Goal: Check status: Check status

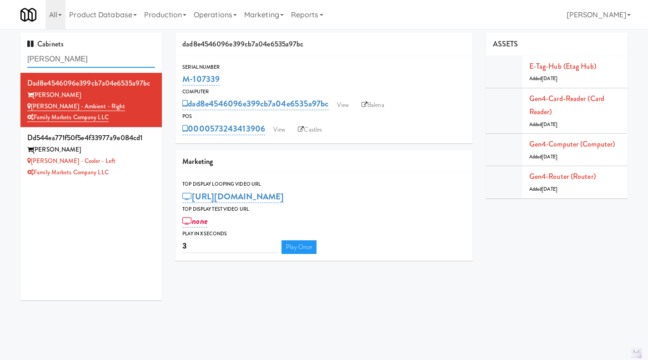
click at [70, 56] on input "[PERSON_NAME]" at bounding box center [91, 59] width 128 height 17
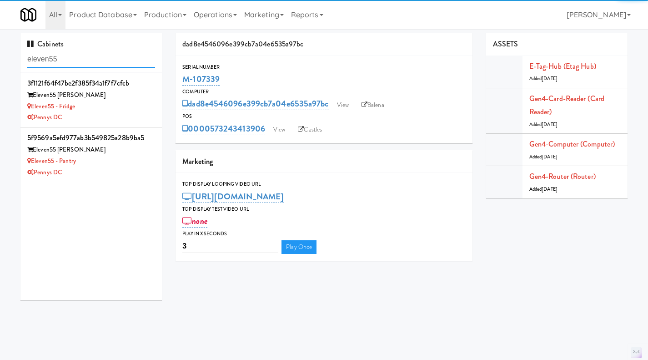
type input "eleven55"
click at [133, 154] on div "Eleven55 [PERSON_NAME]" at bounding box center [91, 149] width 128 height 11
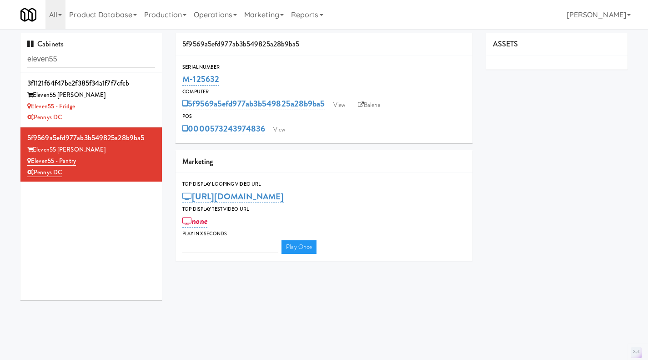
type input "3"
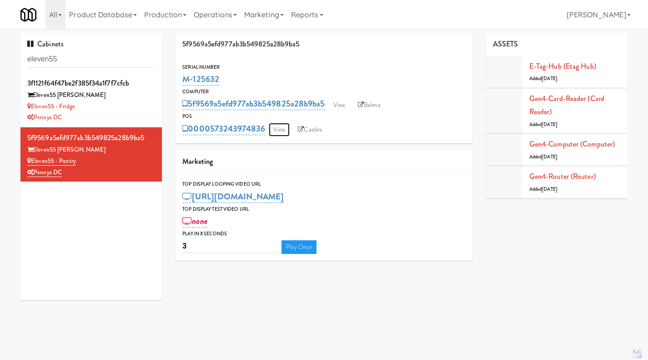
click at [284, 133] on link "View" at bounding box center [279, 130] width 21 height 14
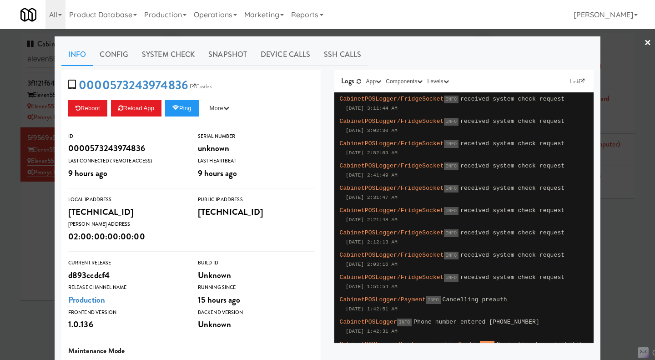
click at [20, 224] on div at bounding box center [327, 180] width 655 height 360
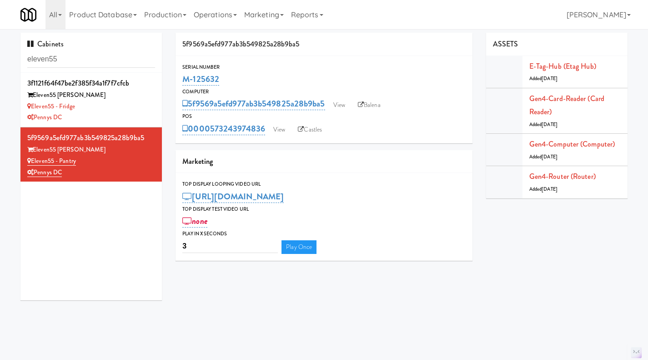
click at [147, 105] on div "Eleven55 - Fridge" at bounding box center [91, 106] width 128 height 11
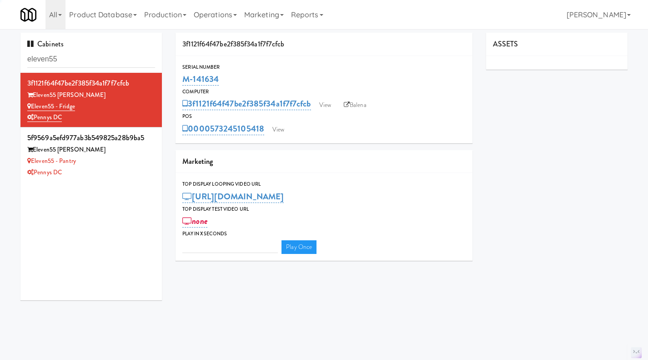
type input "3"
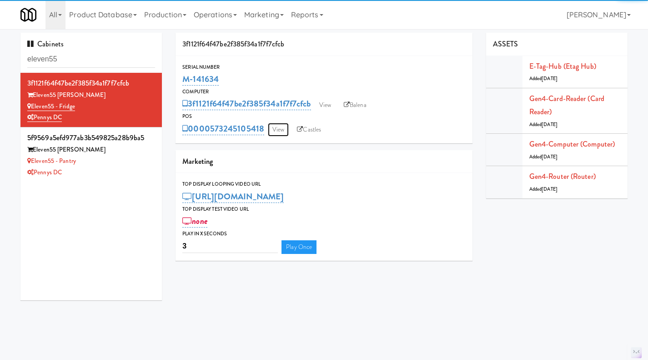
click at [275, 132] on link "View" at bounding box center [278, 130] width 21 height 14
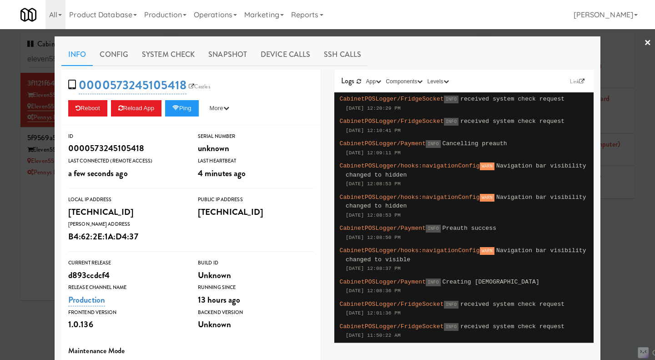
click at [22, 245] on div at bounding box center [327, 180] width 655 height 360
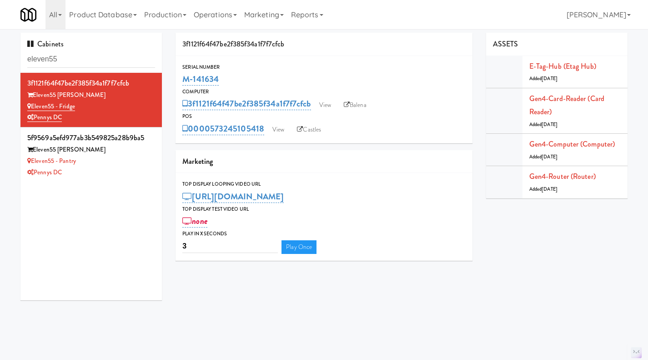
click at [145, 169] on div "Pennys DC" at bounding box center [91, 172] width 128 height 11
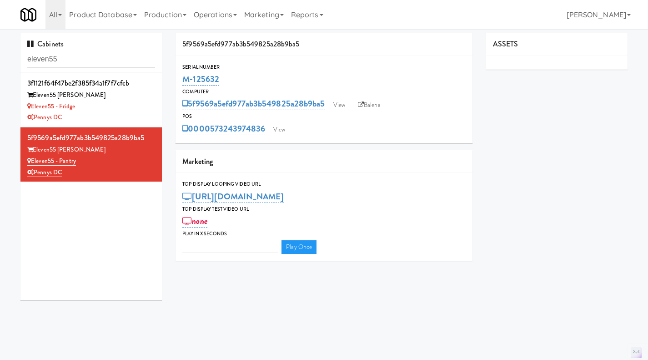
type input "3"
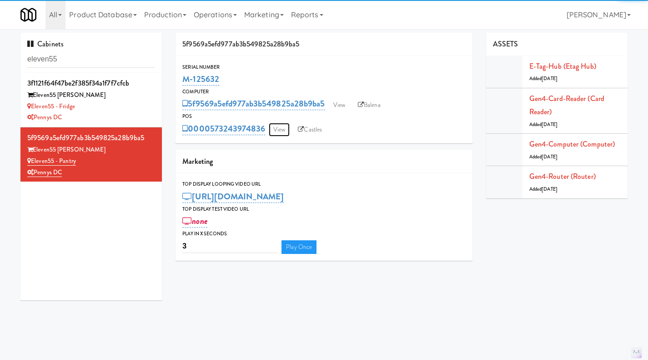
click at [277, 130] on link "View" at bounding box center [279, 130] width 21 height 14
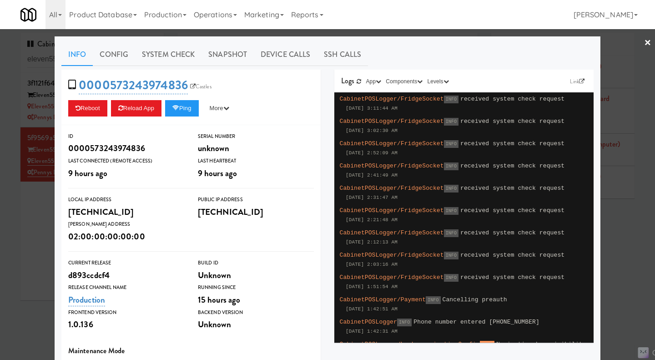
drag, startPoint x: 35, startPoint y: 218, endPoint x: 37, endPoint y: 192, distance: 26.5
click at [35, 218] on div at bounding box center [327, 180] width 655 height 360
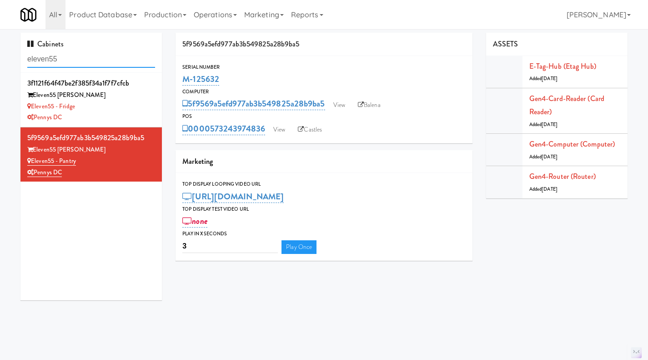
click at [51, 56] on input "eleven55" at bounding box center [91, 59] width 128 height 17
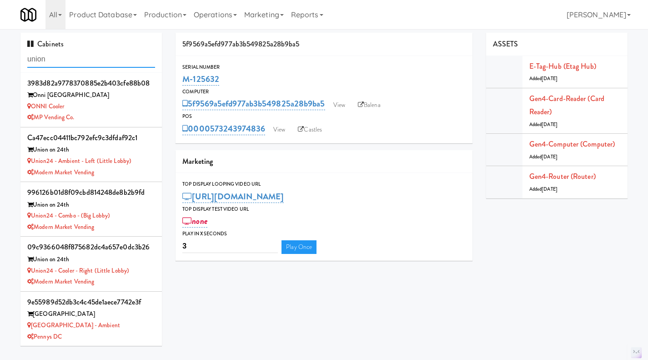
click at [59, 55] on input "union" at bounding box center [91, 59] width 128 height 17
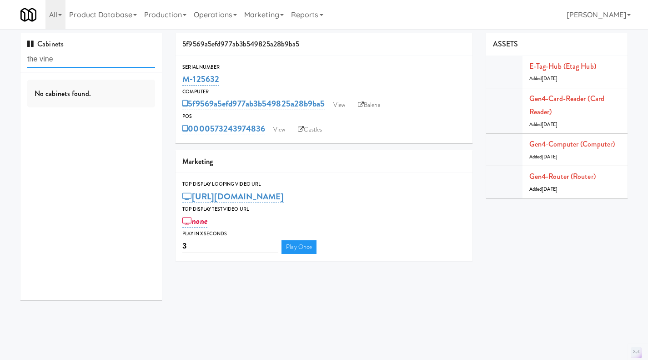
click at [63, 63] on input "the vine" at bounding box center [91, 59] width 128 height 17
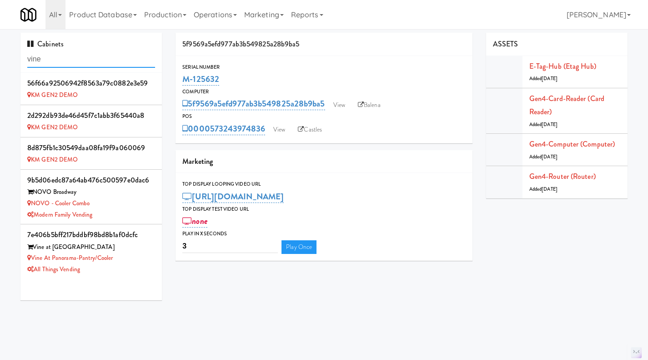
type input "vine"
click at [133, 266] on div "All Things Vending" at bounding box center [91, 269] width 128 height 11
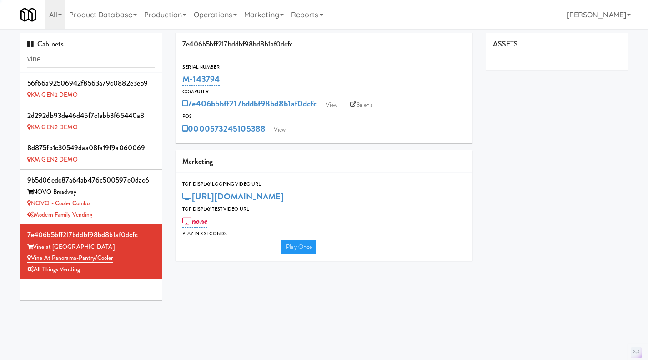
type input "3"
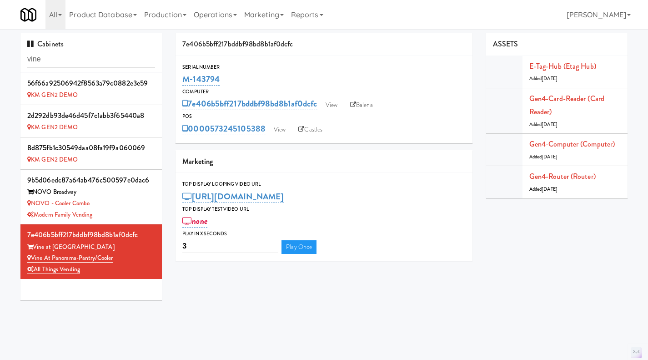
drag, startPoint x: 229, startPoint y: 82, endPoint x: 186, endPoint y: 82, distance: 43.7
click at [186, 82] on div "M-143794" at bounding box center [323, 78] width 283 height 15
copy link "M-143794"
drag, startPoint x: 95, startPoint y: 244, endPoint x: 35, endPoint y: 243, distance: 60.0
click at [35, 243] on div "Vine at [GEOGRAPHIC_DATA]" at bounding box center [91, 246] width 128 height 11
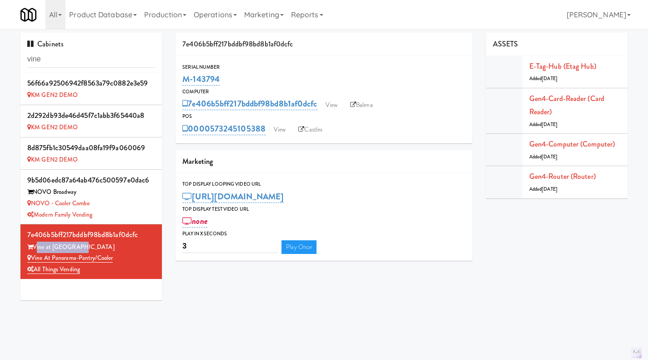
copy div "Vine at [GEOGRAPHIC_DATA]"
click at [66, 50] on div "Cabinets vine" at bounding box center [90, 53] width 141 height 40
click at [66, 57] on input "vine" at bounding box center [91, 59] width 128 height 17
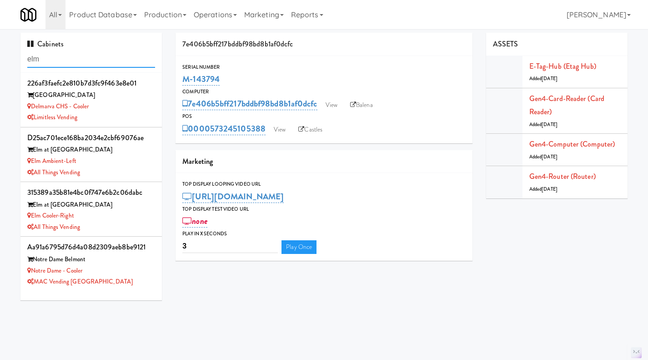
type input "elm"
click at [123, 212] on div "Elm Cooler-Right" at bounding box center [91, 215] width 128 height 11
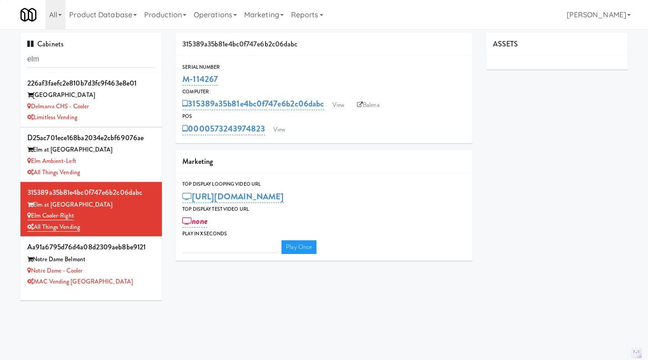
type input "3"
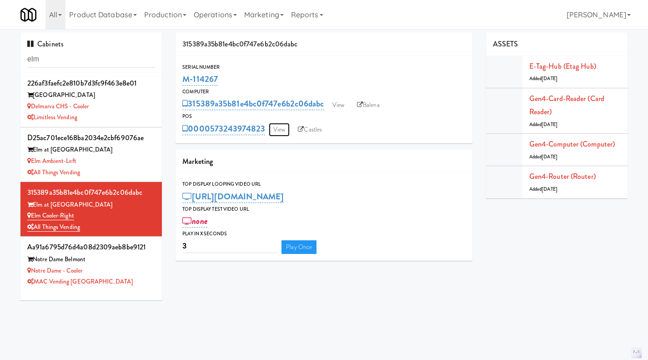
click at [281, 132] on link "View" at bounding box center [279, 130] width 21 height 14
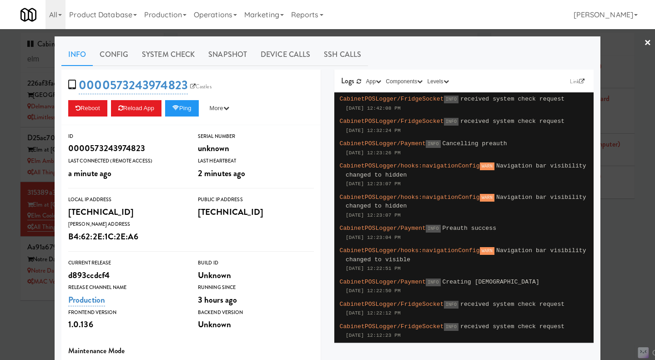
click at [630, 232] on div at bounding box center [327, 180] width 655 height 360
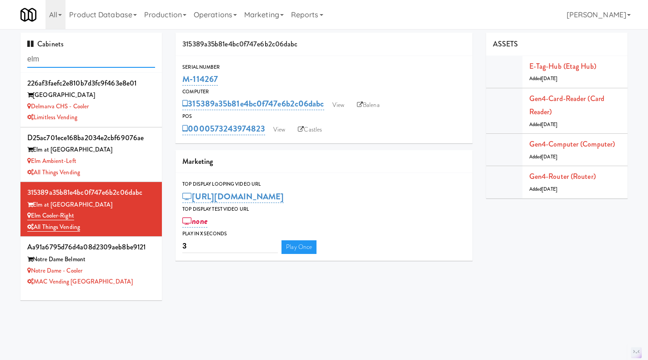
click at [64, 55] on input "elm" at bounding box center [91, 59] width 128 height 17
click at [51, 62] on input "elm" at bounding box center [91, 59] width 128 height 17
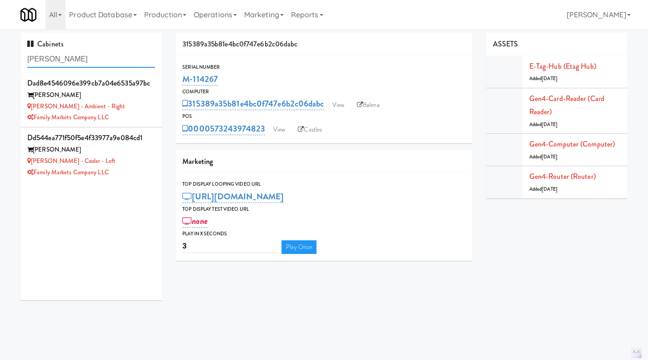
type input "[PERSON_NAME]"
click at [134, 106] on div "[PERSON_NAME] - Ambient - Right" at bounding box center [91, 106] width 128 height 11
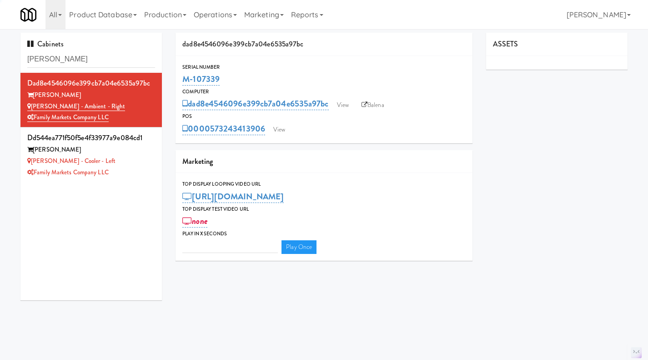
type input "3"
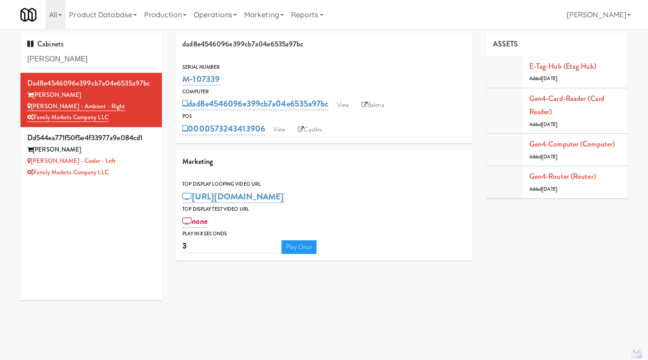
drag, startPoint x: 229, startPoint y: 80, endPoint x: 183, endPoint y: 80, distance: 45.9
click at [183, 80] on div "M-107339" at bounding box center [323, 78] width 283 height 15
copy link "M-107339"
click at [266, 149] on div "dad8e4546096e399cb7a04e6535a97bc Serial Number M-107339 Computer dad8e4546096e3…" at bounding box center [324, 150] width 311 height 235
drag, startPoint x: 267, startPoint y: 141, endPoint x: 213, endPoint y: 141, distance: 53.7
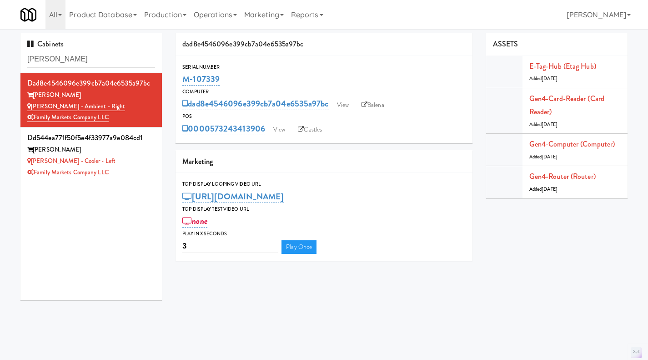
click at [213, 141] on div "Serial Number M-107339 Computer dad8e4546096e399cb7a04e6535a97bc View Balena PO…" at bounding box center [324, 99] width 297 height 87
copy link "573243413906"
click at [89, 60] on input "[PERSON_NAME]" at bounding box center [91, 59] width 128 height 17
paste input "M-125605"
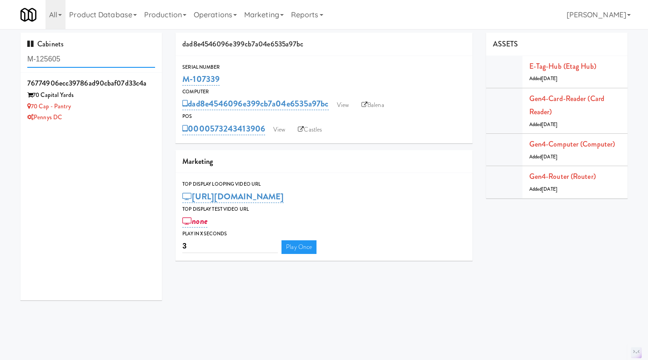
type input "M-125605"
click at [116, 112] on div "Pennys DC" at bounding box center [91, 117] width 128 height 11
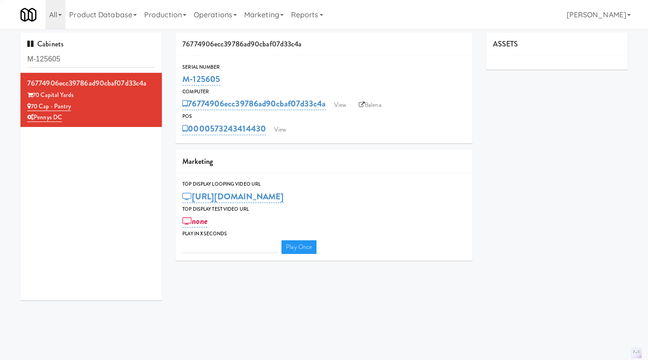
type input "3"
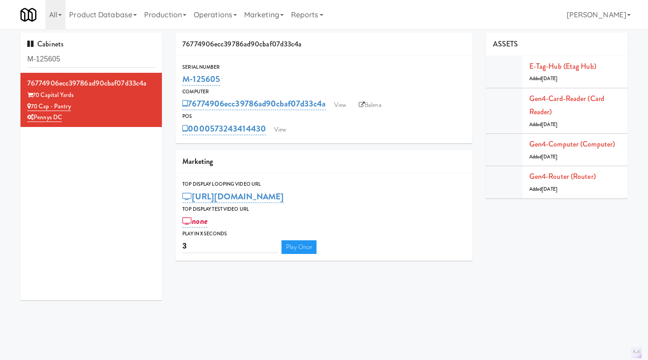
drag, startPoint x: 263, startPoint y: 139, endPoint x: 211, endPoint y: 138, distance: 51.9
click at [211, 138] on div "Serial Number M-125605 Computer 76774906ecc39786ad90cbaf07d33c4a View Balena PO…" at bounding box center [324, 99] width 297 height 87
copy link "573243414430"
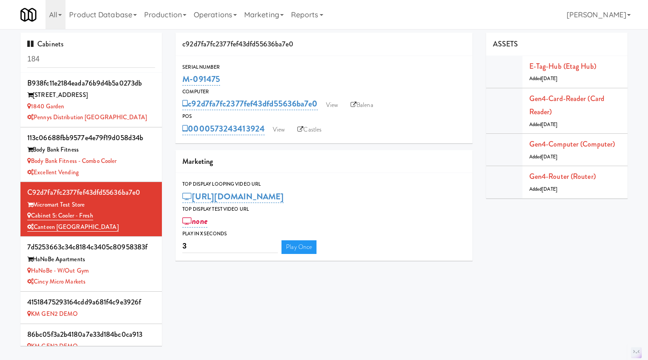
click at [124, 170] on div "Excellent Vending" at bounding box center [91, 172] width 128 height 11
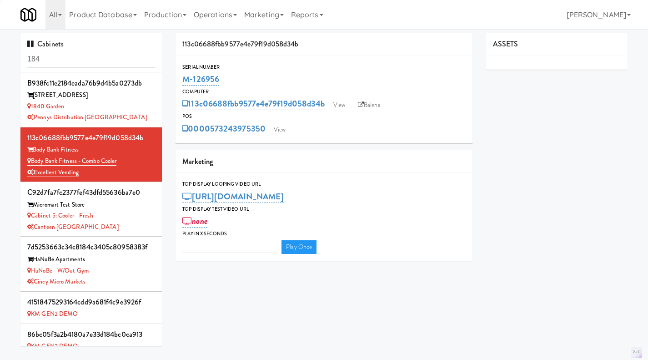
type input "3"
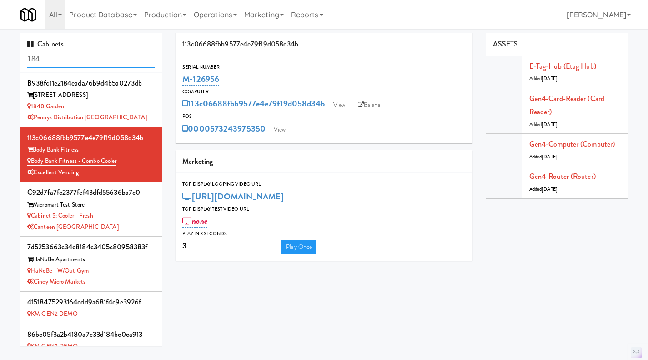
click at [63, 58] on input "184" at bounding box center [91, 59] width 128 height 17
click at [64, 62] on input "184" at bounding box center [91, 59] width 128 height 17
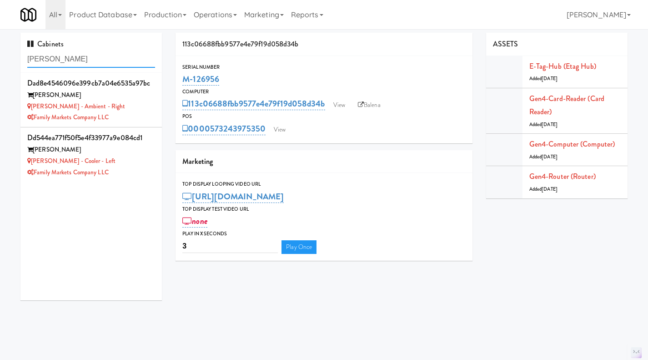
type input "[PERSON_NAME]"
click at [135, 108] on div "[PERSON_NAME] - Ambient - Right" at bounding box center [91, 106] width 128 height 11
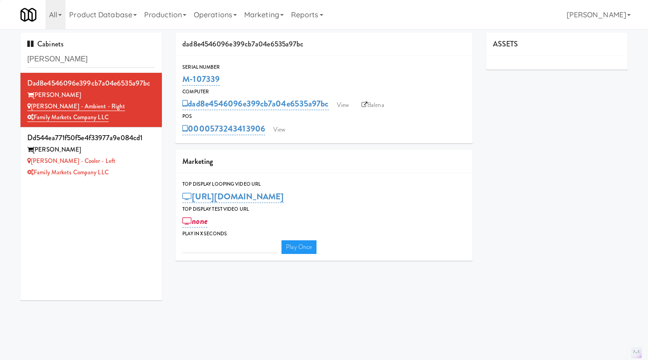
type input "3"
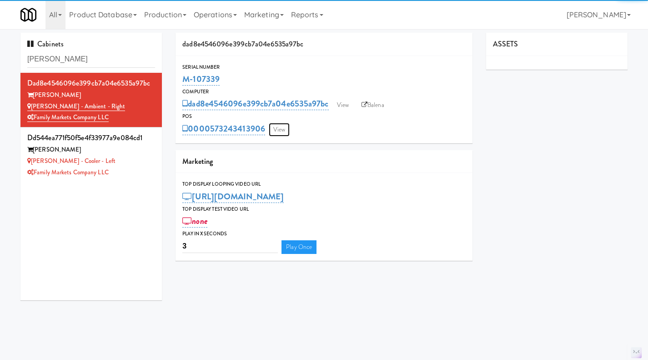
click at [282, 134] on link "View" at bounding box center [279, 130] width 21 height 14
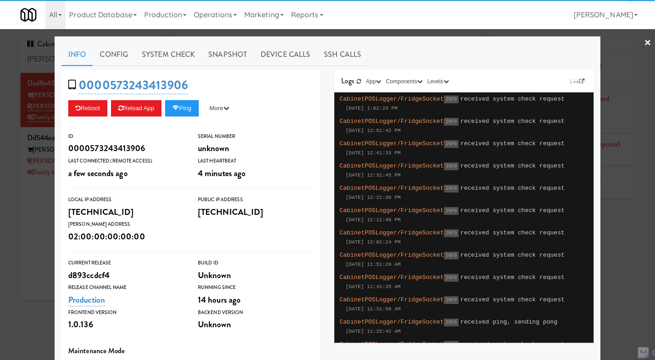
click at [21, 236] on div at bounding box center [327, 180] width 655 height 360
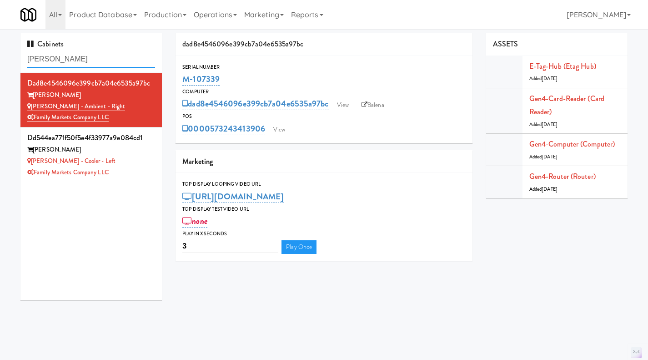
click at [81, 59] on input "[PERSON_NAME]" at bounding box center [91, 59] width 128 height 17
click at [80, 59] on input "[PERSON_NAME]" at bounding box center [91, 59] width 128 height 17
paste input "M-125632"
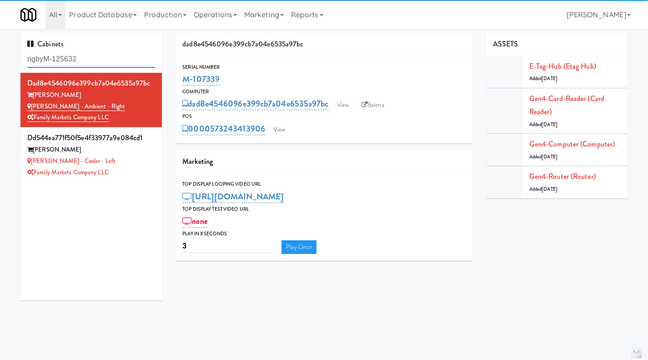
click at [79, 59] on input "rigbyM-125632" at bounding box center [91, 59] width 128 height 17
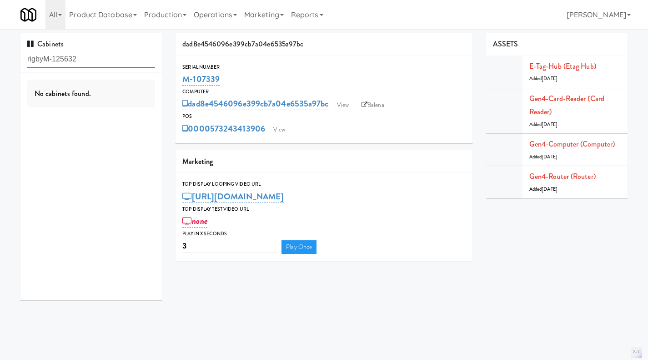
click at [78, 59] on input "rigbyM-125632" at bounding box center [91, 59] width 128 height 17
paste input "M-"
click at [78, 59] on input "rigbyM-M-125632" at bounding box center [91, 59] width 128 height 17
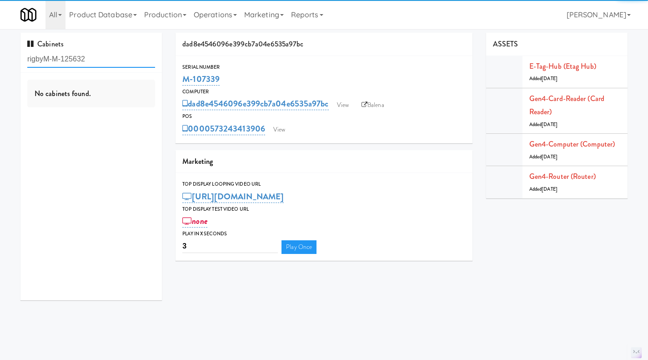
click at [78, 59] on input "rigbyM-M-125632" at bounding box center [91, 59] width 128 height 17
paste input "text"
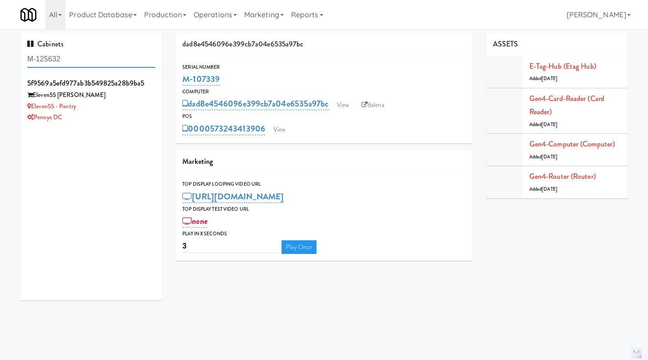
type input "M-125632"
